Goal: Go to known website: Access a specific website the user already knows

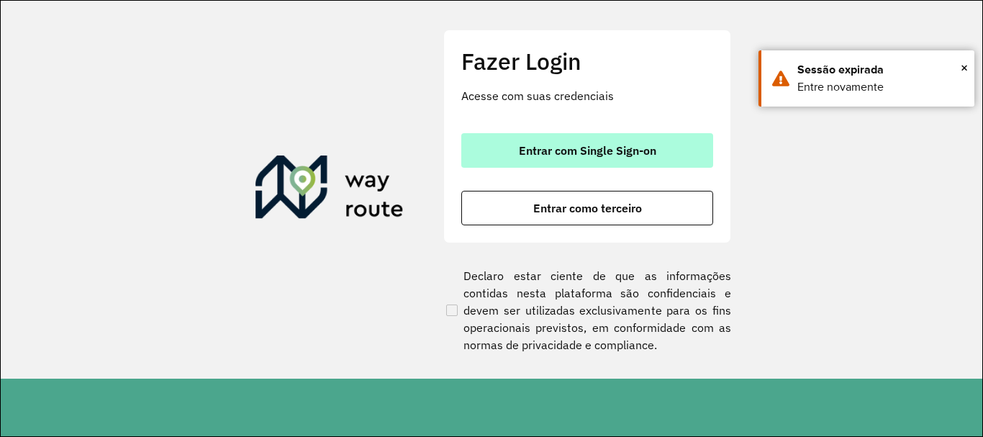
click at [639, 140] on button "Entrar com Single Sign-on" at bounding box center [587, 150] width 252 height 35
